Goal: Task Accomplishment & Management: Manage account settings

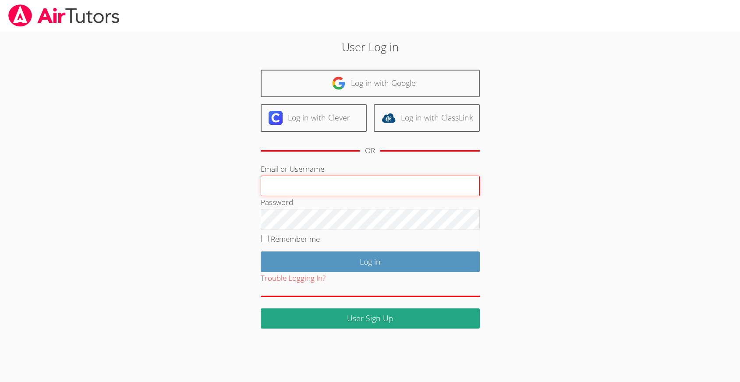
type input "sgvisualstudios@gmail.com"
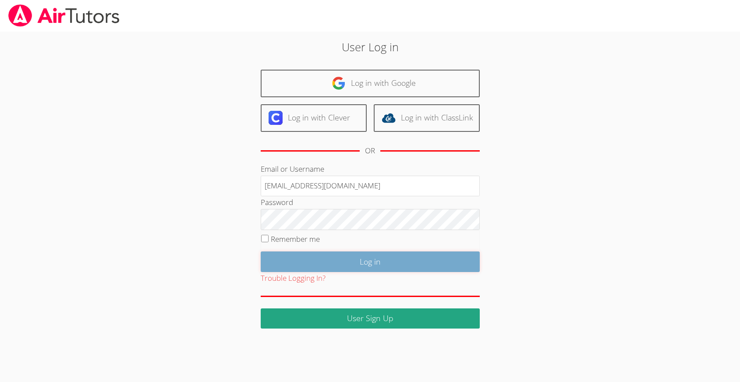
click at [380, 270] on input "Log in" at bounding box center [370, 261] width 219 height 21
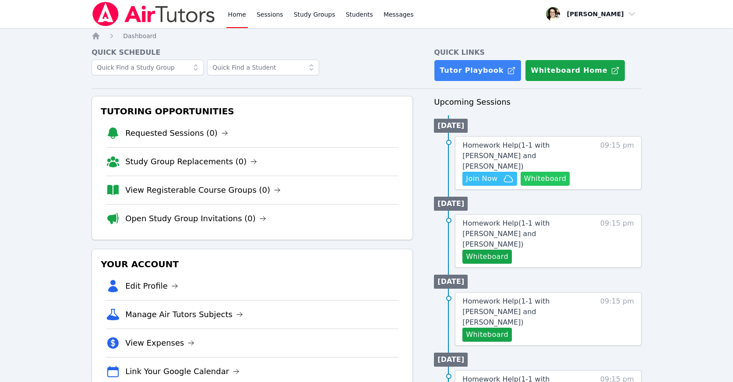
click at [538, 172] on button "Whiteboard" at bounding box center [546, 179] width 50 height 14
click at [483, 173] on span "Join Now" at bounding box center [482, 178] width 32 height 11
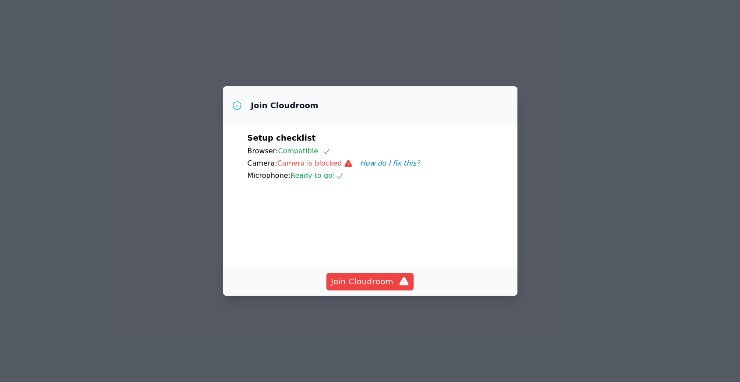
drag, startPoint x: 665, startPoint y: 91, endPoint x: 644, endPoint y: 96, distance: 22.4
click at [665, 91] on div "Join Cloudroom Setup checklist Browser: Compatible Camera: Camera is blocked Ho…" at bounding box center [370, 191] width 740 height 382
click at [355, 288] on span "Join Cloudroom" at bounding box center [370, 282] width 78 height 12
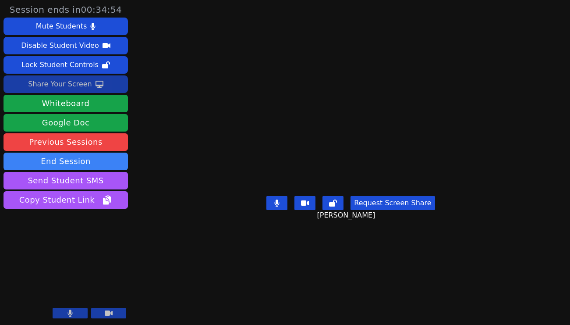
click at [64, 88] on div "Share Your Screen" at bounding box center [60, 84] width 64 height 14
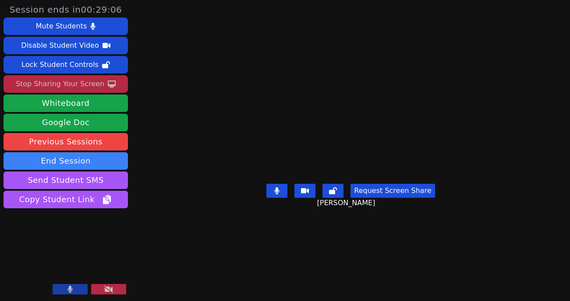
click at [121, 288] on button at bounding box center [108, 289] width 35 height 11
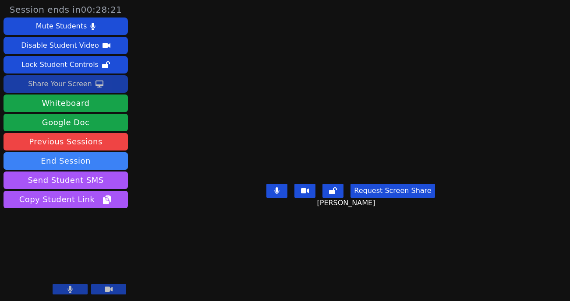
click at [88, 88] on button "Share Your Screen" at bounding box center [66, 84] width 124 height 18
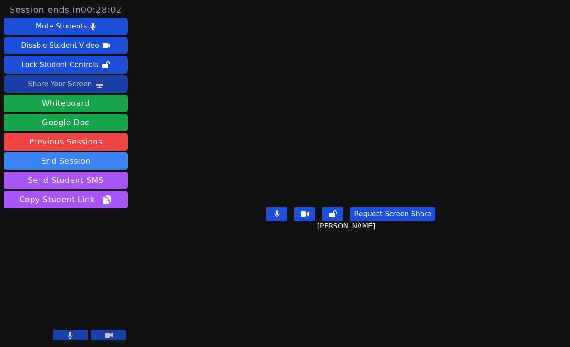
click at [74, 84] on div "Share Your Screen" at bounding box center [60, 84] width 64 height 14
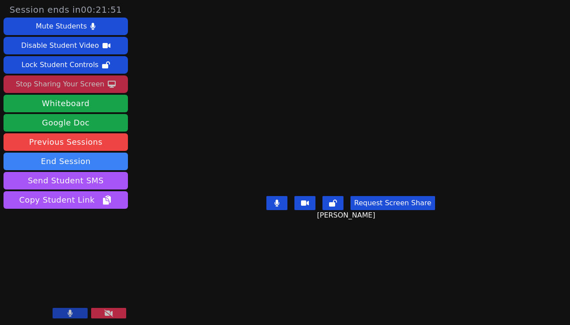
click at [109, 308] on button at bounding box center [108, 313] width 35 height 11
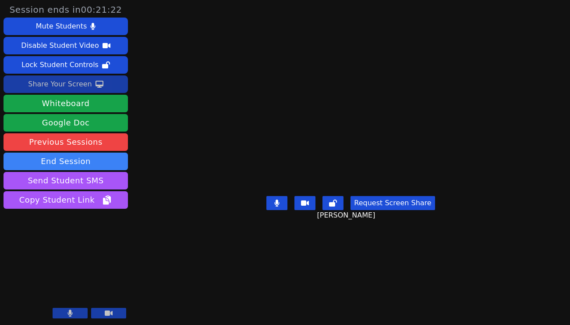
click at [79, 80] on div "Share Your Screen" at bounding box center [60, 84] width 64 height 14
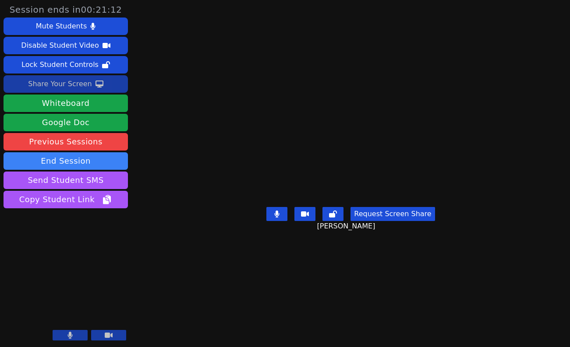
click at [68, 81] on div "Share Your Screen" at bounding box center [60, 84] width 64 height 14
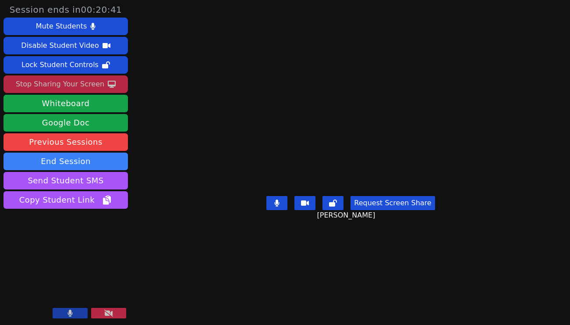
click at [106, 311] on icon at bounding box center [108, 312] width 9 height 7
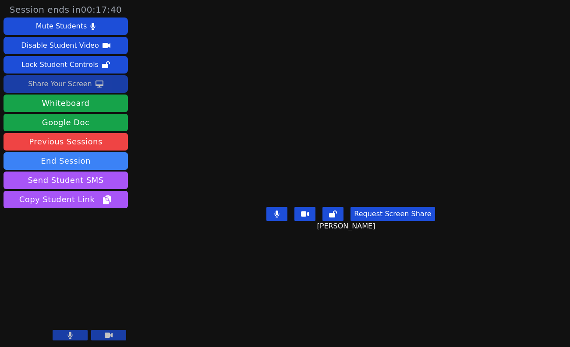
click at [56, 247] on aside "Session ends in 00:17:40 Mute Students Disable Student Video Lock Student Contr…" at bounding box center [65, 173] width 131 height 347
click at [63, 237] on aside "Session ends in 00:17:32 Mute Students Disable Student Video Lock Student Contr…" at bounding box center [65, 173] width 131 height 347
click at [72, 83] on div "Share Your Screen" at bounding box center [60, 84] width 64 height 14
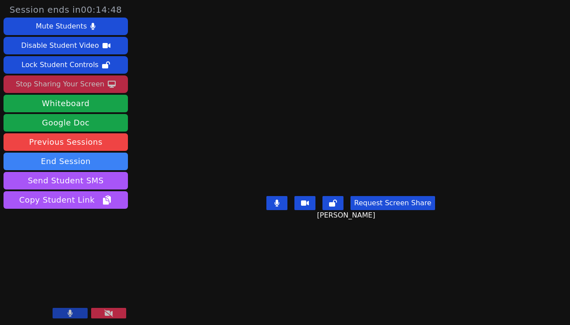
click at [107, 311] on icon at bounding box center [108, 312] width 9 height 7
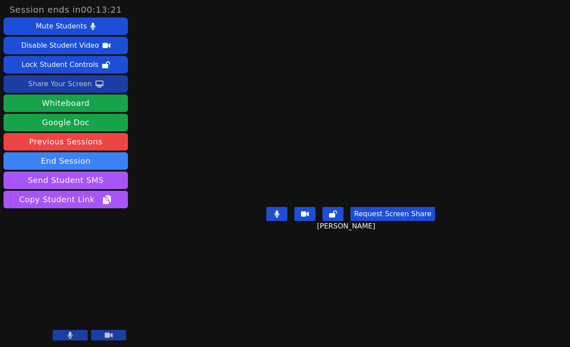
click at [47, 79] on div "Share Your Screen" at bounding box center [60, 84] width 64 height 14
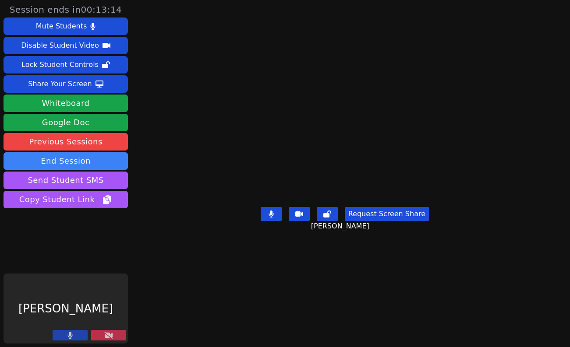
click at [100, 331] on button at bounding box center [108, 335] width 35 height 11
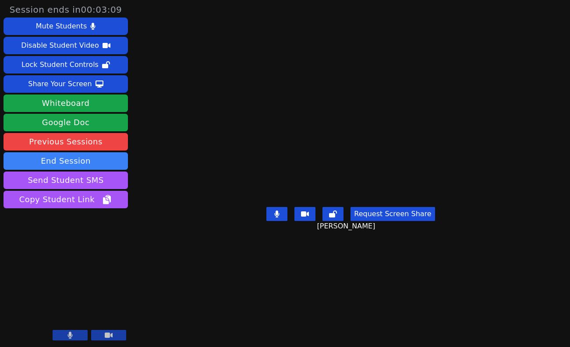
click at [222, 318] on main "Kaede Shitan Request Screen Share [PERSON_NAME]" at bounding box center [351, 173] width 258 height 347
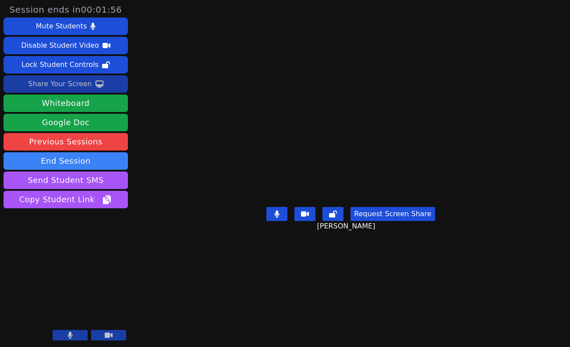
click at [76, 82] on div "Share Your Screen" at bounding box center [60, 84] width 64 height 14
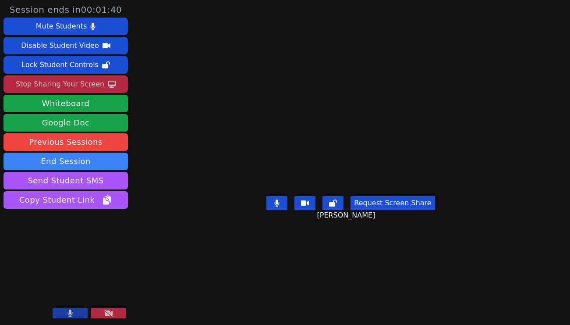
click at [266, 227] on div "Request Screen Share [PERSON_NAME]" at bounding box center [350, 209] width 168 height 35
click at [107, 311] on icon at bounding box center [108, 312] width 9 height 7
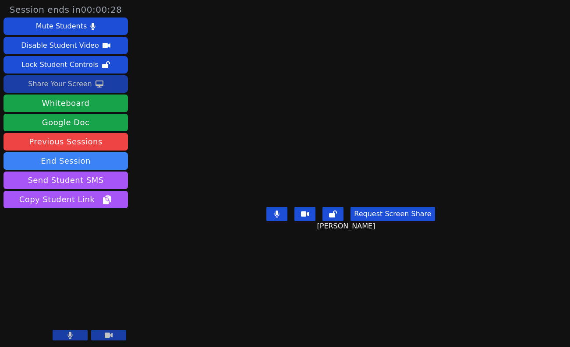
click at [57, 82] on div "Share Your Screen" at bounding box center [60, 84] width 64 height 14
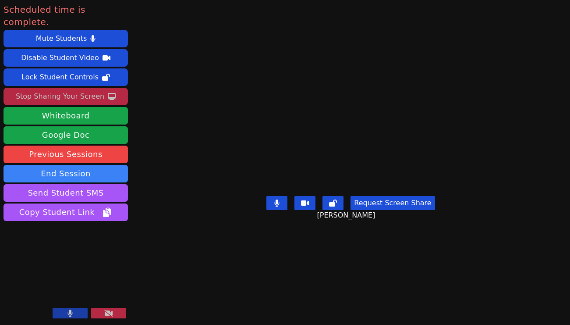
click at [266, 227] on div "Request Screen Share [PERSON_NAME]" at bounding box center [350, 209] width 168 height 35
click at [222, 305] on main "Kaede Shitan Request Screen Share [PERSON_NAME]" at bounding box center [351, 162] width 258 height 325
click at [266, 227] on div "Request Screen Share [PERSON_NAME]" at bounding box center [350, 209] width 168 height 35
click at [112, 316] on icon at bounding box center [108, 312] width 9 height 7
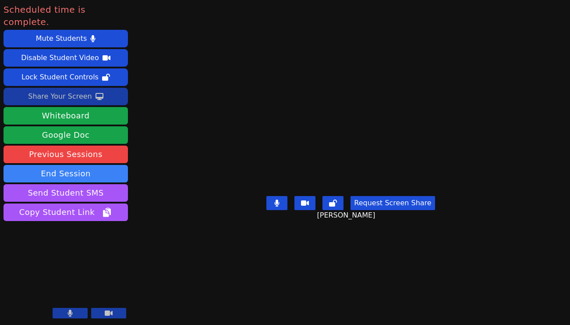
click at [285, 192] on video at bounding box center [350, 144] width 131 height 95
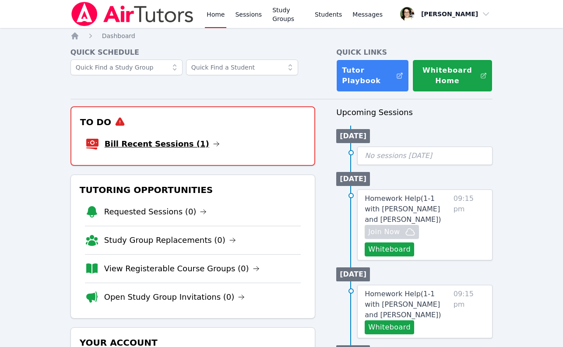
click at [167, 141] on link "Bill Recent Sessions (1)" at bounding box center [162, 144] width 115 height 12
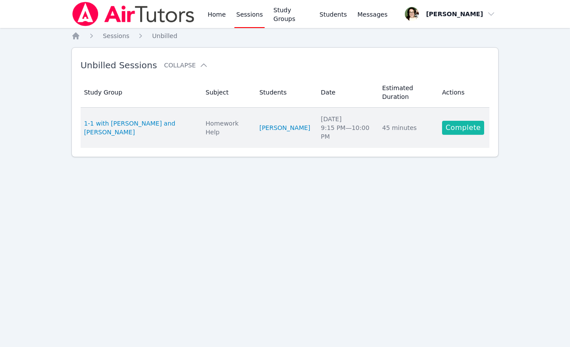
click at [468, 121] on link "Complete" at bounding box center [463, 128] width 42 height 14
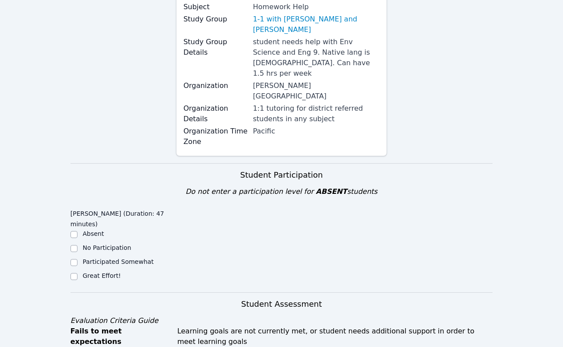
scroll to position [131, 0]
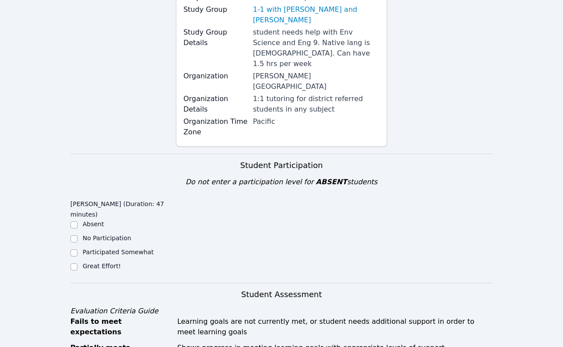
click at [81, 262] on div "Great Effort!" at bounding box center [124, 267] width 106 height 11
click at [76, 264] on input "Great Effort!" at bounding box center [74, 267] width 7 height 7
checkbox input "true"
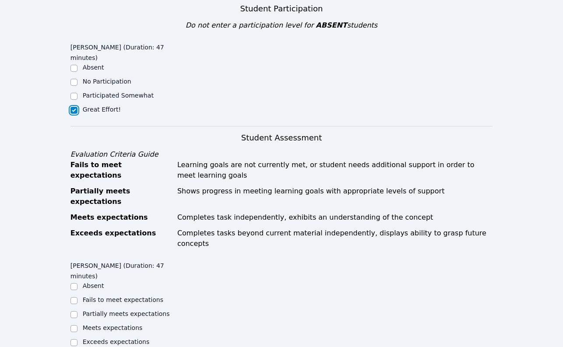
scroll to position [350, 0]
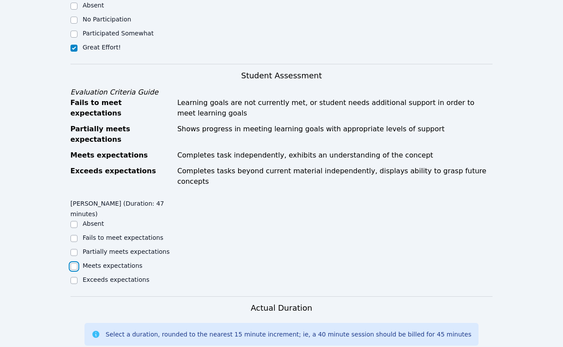
click at [71, 263] on input "Meets expectations" at bounding box center [74, 266] width 7 height 7
checkbox input "true"
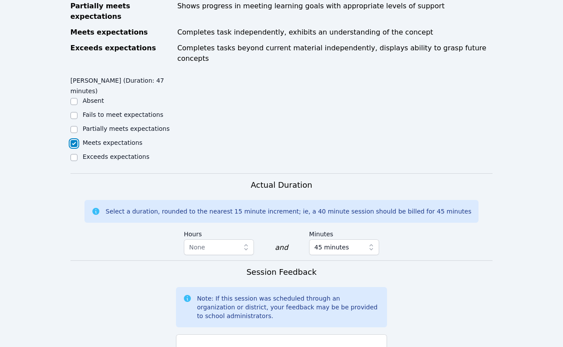
scroll to position [482, 0]
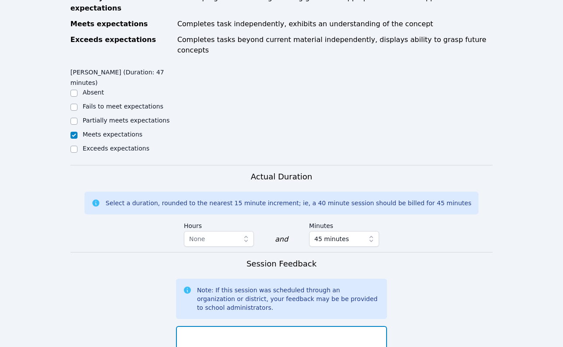
click at [278, 326] on textarea at bounding box center [281, 349] width 211 height 47
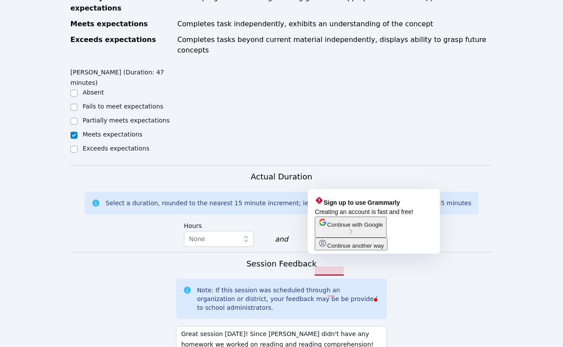
click at [350, 249] on span "Continue another way" at bounding box center [355, 246] width 57 height 7
click at [345, 228] on span "Continue with Google" at bounding box center [355, 225] width 56 height 7
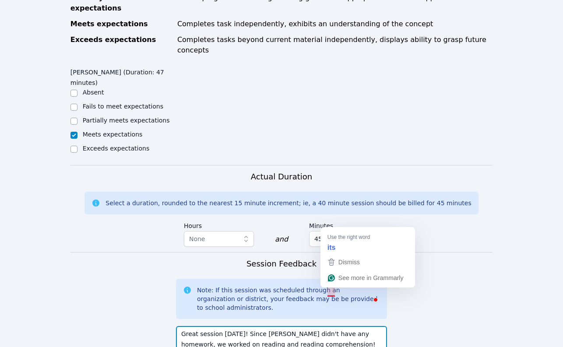
click at [333, 326] on textarea "Great session today! Since Kaede didn't have any homework, we worked on reading…" at bounding box center [281, 349] width 211 height 47
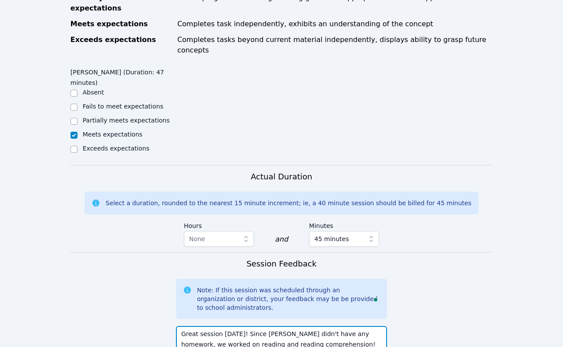
click at [380, 326] on textarea "Great session today! Since Kaede didn't have any homework, we worked on reading…" at bounding box center [281, 349] width 211 height 47
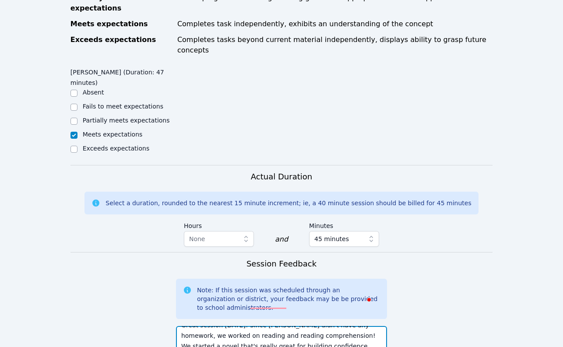
scroll to position [11, 0]
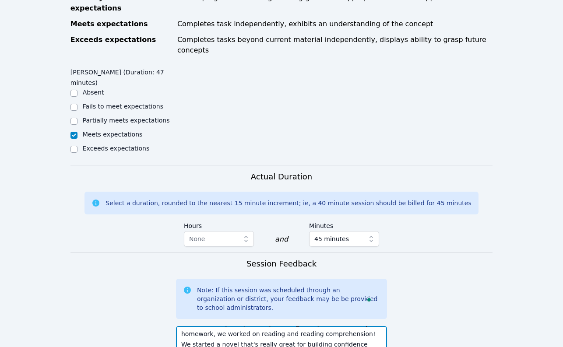
click at [325, 326] on textarea "Great session today! Since Kaede didn't have any homework, we worked on reading…" at bounding box center [281, 349] width 211 height 47
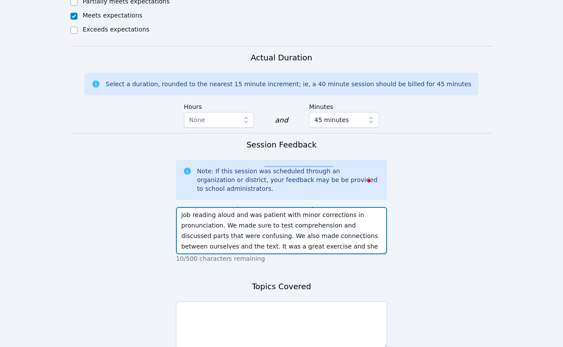
scroll to position [613, 0]
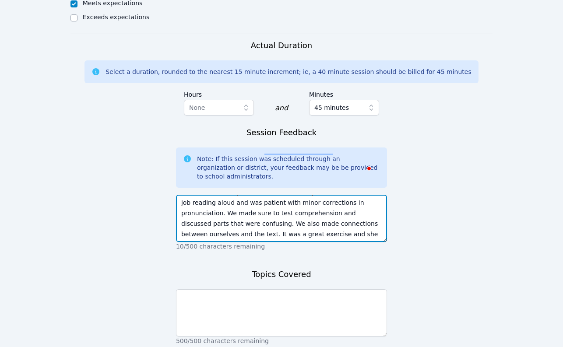
type textarea "Great session today! Since Kaede didn't have any homework, we worked on reading…"
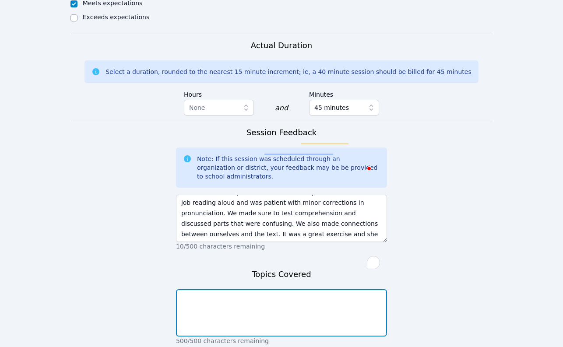
click at [363, 290] on textarea "To enrich screen reader interactions, please activate Accessibility in Grammarl…" at bounding box center [281, 313] width 211 height 47
type textarea "S"
type textarea "R"
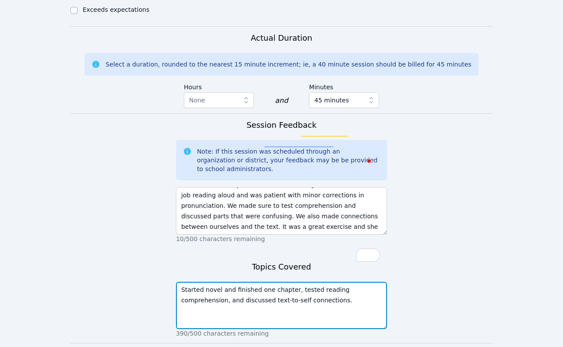
type textarea "Started novel and finished one chapter, tested reading comprehension, and discu…"
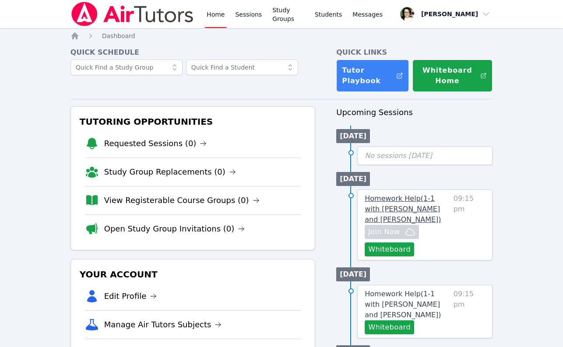
click at [393, 204] on link "Homework Help ( 1-1 with Kaede Shitan and Sarah Gardiner )" at bounding box center [407, 210] width 85 height 32
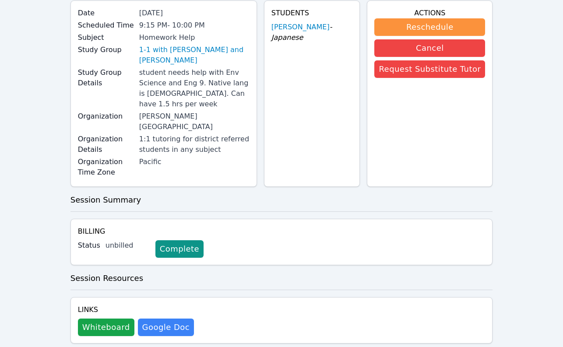
click at [40, 242] on div "Home Sessions Study Groups Students Messages Open user menu Sarah Gardiner Open…" at bounding box center [281, 148] width 563 height 440
click at [119, 319] on button "Whiteboard" at bounding box center [106, 328] width 57 height 18
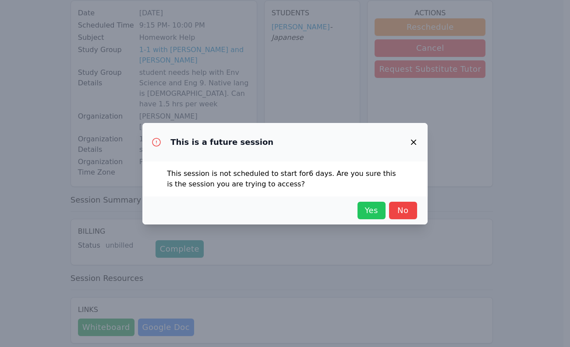
click at [369, 210] on span "Yes" at bounding box center [371, 211] width 19 height 12
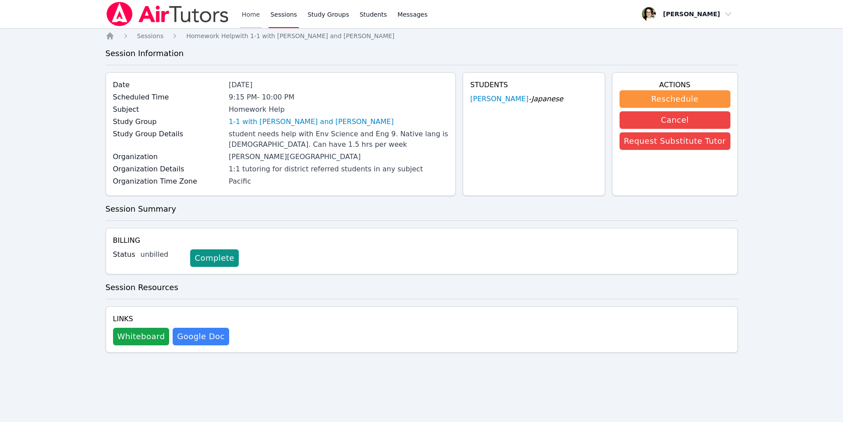
click at [245, 13] on link "Home" at bounding box center [250, 14] width 21 height 28
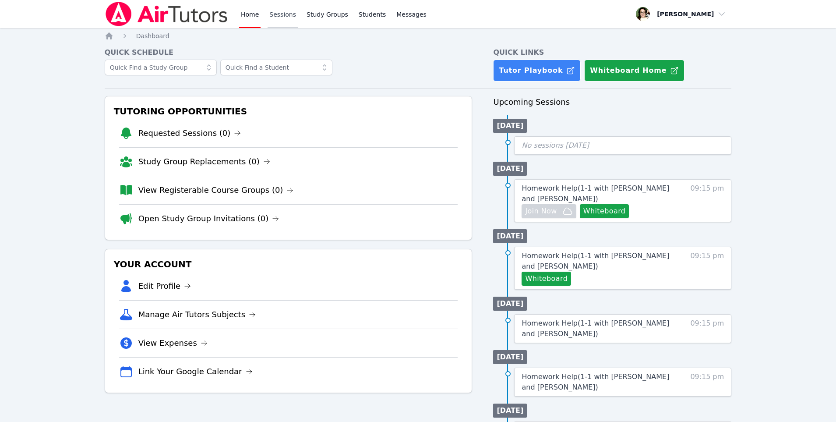
click at [285, 15] on link "Sessions" at bounding box center [283, 14] width 30 height 28
